Goal: Transaction & Acquisition: Book appointment/travel/reservation

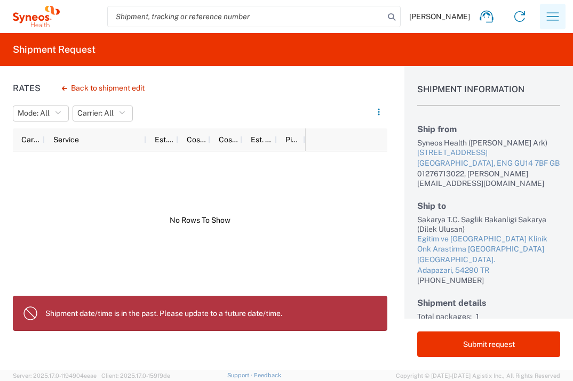
click at [544, 14] on icon "button" at bounding box center [552, 16] width 17 height 17
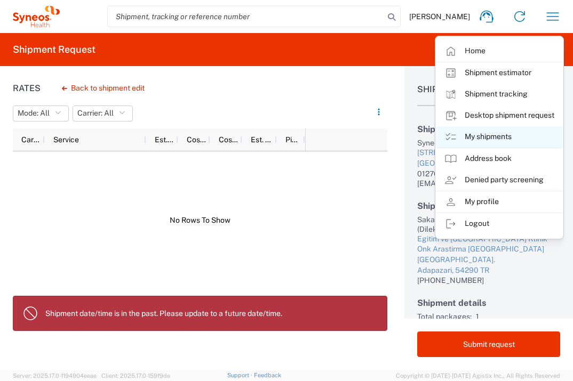
click at [510, 134] on link "My shipments" at bounding box center [499, 136] width 127 height 21
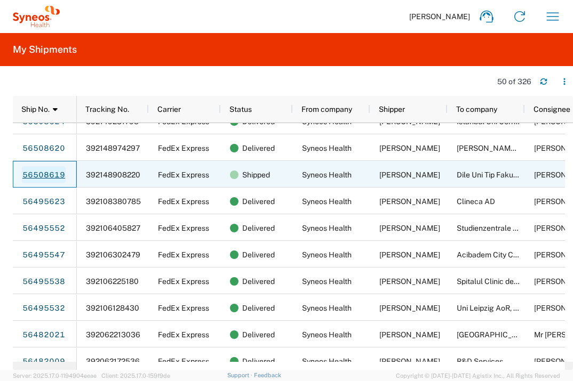
click at [47, 176] on link "56508619" at bounding box center [44, 174] width 44 height 17
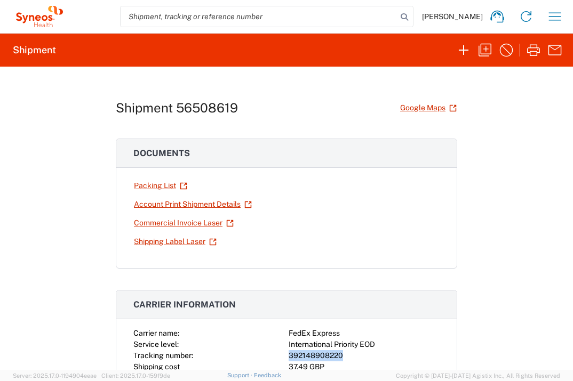
drag, startPoint x: 340, startPoint y: 355, endPoint x: 275, endPoint y: 351, distance: 65.2
click at [275, 351] on div "Carrier name: FedEx Express Service level: International Priority EOD Tracking …" at bounding box center [286, 350] width 306 height 45
copy div "392148908220"
click at [560, 21] on icon "button" at bounding box center [554, 16] width 17 height 17
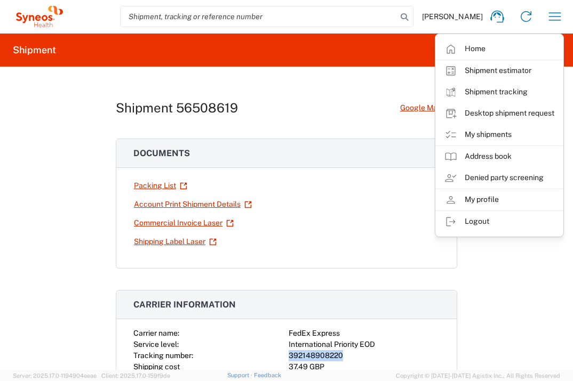
click at [524, 93] on link "Shipment tracking" at bounding box center [499, 92] width 127 height 21
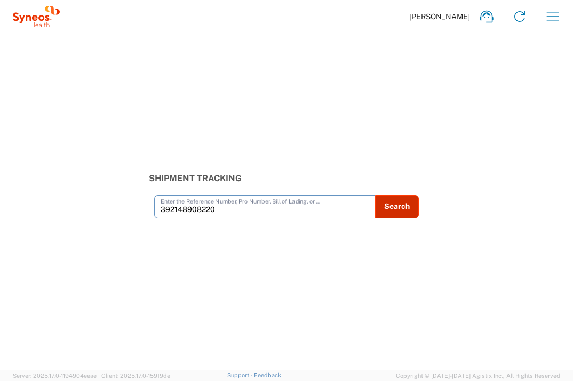
type input "392148908220"
click at [395, 209] on button "Search" at bounding box center [397, 206] width 44 height 23
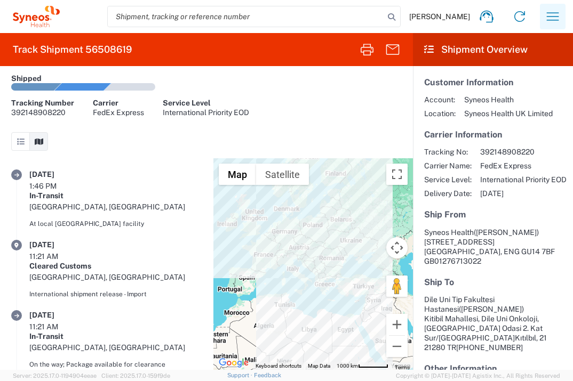
click at [548, 16] on icon "button" at bounding box center [552, 16] width 17 height 17
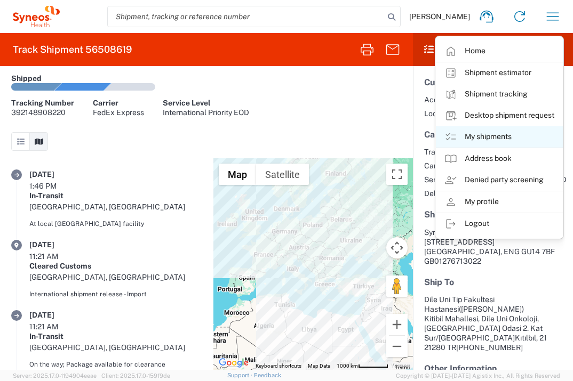
click at [497, 136] on link "My shipments" at bounding box center [499, 136] width 127 height 21
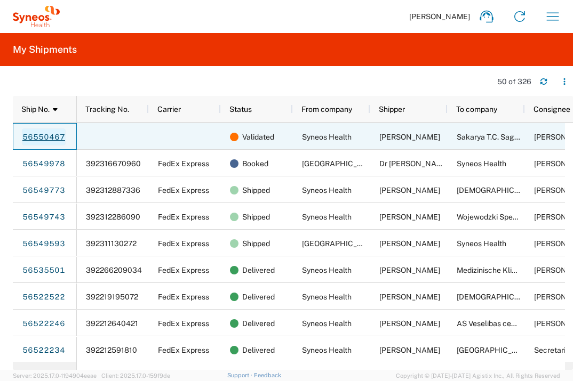
click at [52, 138] on link "56550467" at bounding box center [44, 137] width 44 height 17
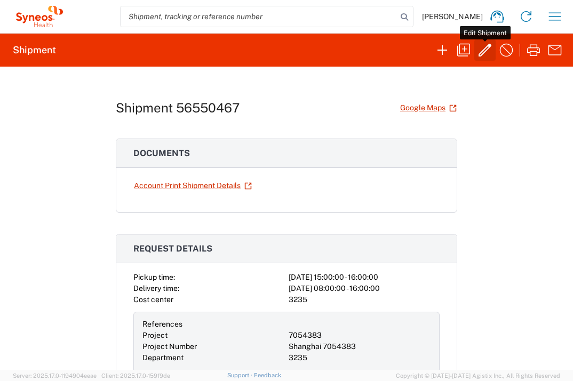
click at [484, 49] on icon "button" at bounding box center [485, 50] width 13 height 13
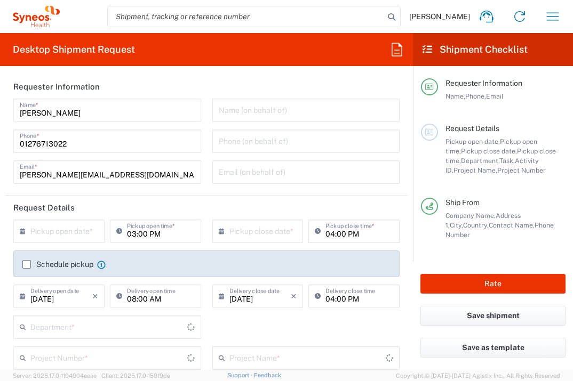
type input "Envelope"
type input "Türkiye"
type input "7054383"
type input "England"
type input "Delivery Duty Paid"
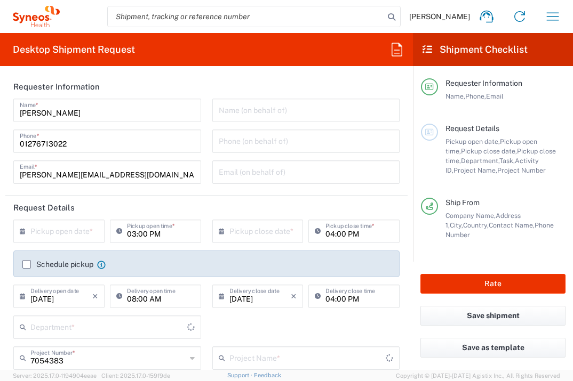
type input "United Kingdom"
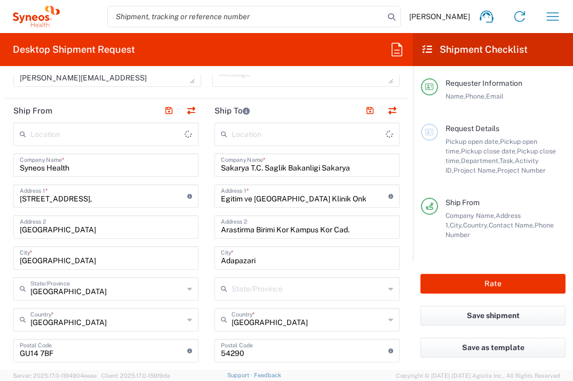
type input "Shanghai 7054383"
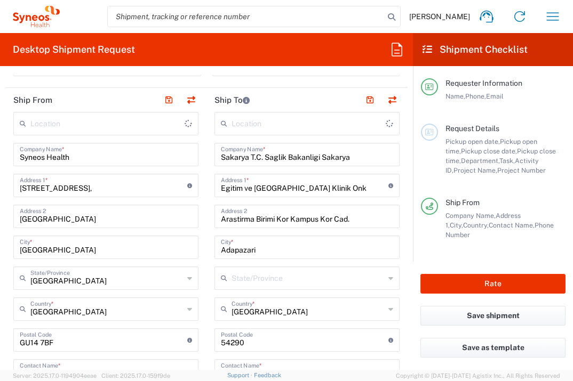
scroll to position [539, 0]
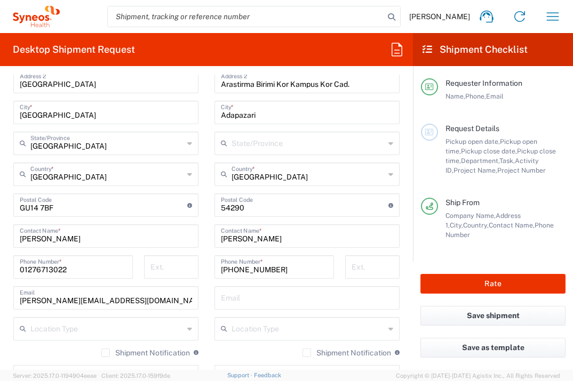
type input "Syneos Health UK Limited"
type input "3235"
click at [474, 288] on button "Rate" at bounding box center [492, 284] width 145 height 20
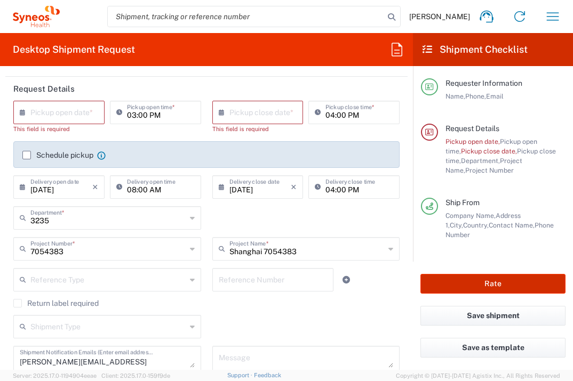
scroll to position [35, 0]
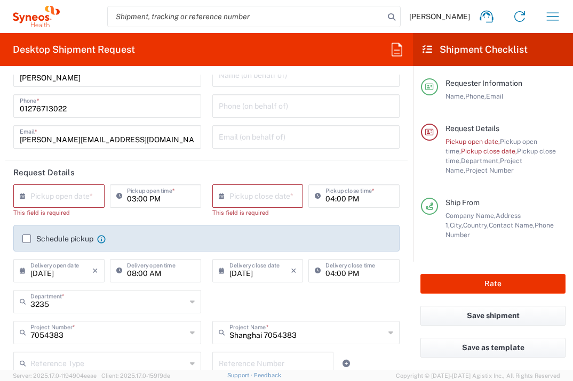
click at [69, 195] on input "text" at bounding box center [61, 195] width 62 height 19
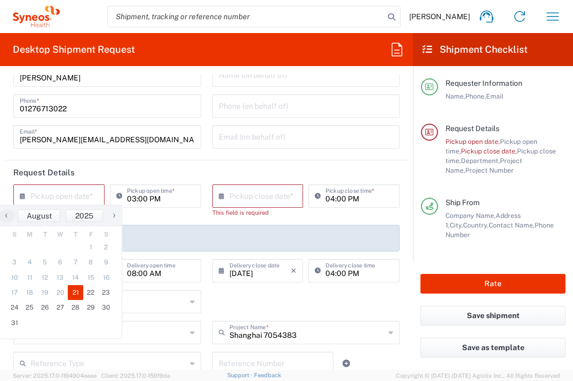
drag, startPoint x: 80, startPoint y: 296, endPoint x: 93, endPoint y: 277, distance: 22.2
click at [80, 296] on span "21" at bounding box center [75, 292] width 15 height 15
type input "08/21/2025"
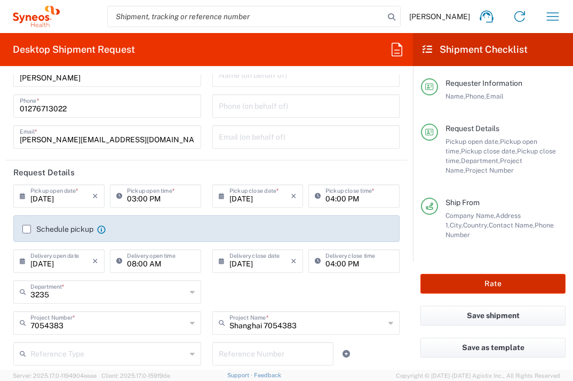
click at [468, 281] on button "Rate" at bounding box center [492, 284] width 145 height 20
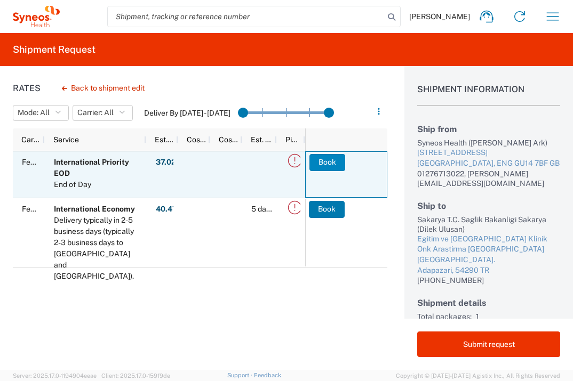
click at [324, 164] on button "Book" at bounding box center [327, 162] width 36 height 17
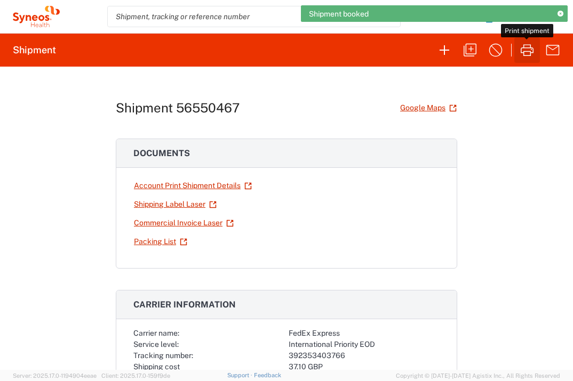
click at [530, 52] on icon "button" at bounding box center [527, 50] width 13 height 12
